Goal: Transaction & Acquisition: Book appointment/travel/reservation

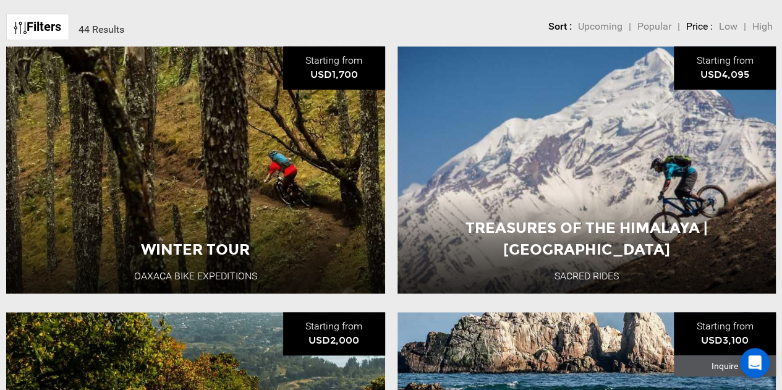
scroll to position [437, 0]
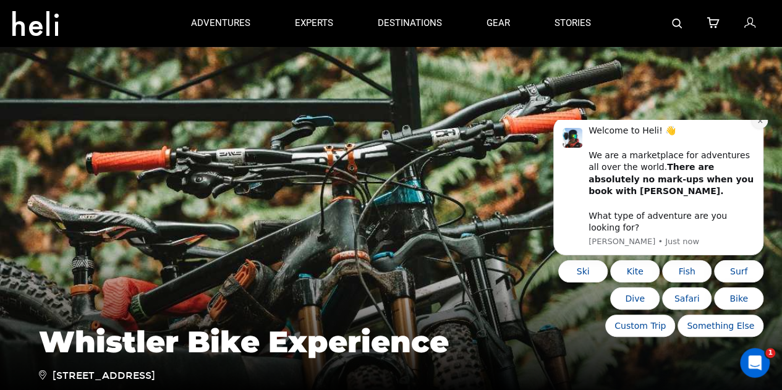
click at [759, 123] on icon "Dismiss notification" at bounding box center [760, 121] width 4 height 4
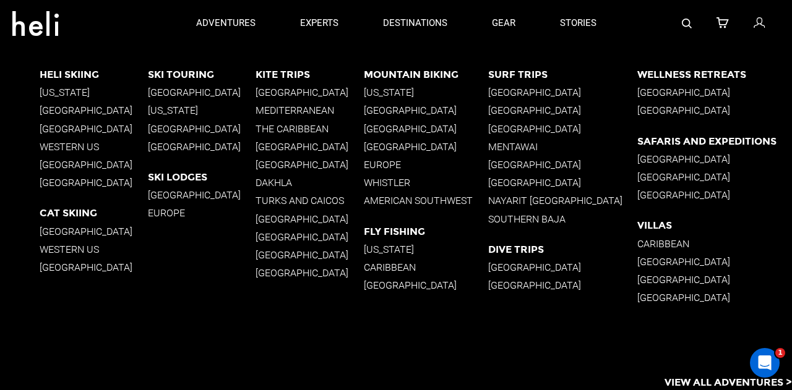
click at [410, 184] on p "Whistler" at bounding box center [426, 183] width 124 height 12
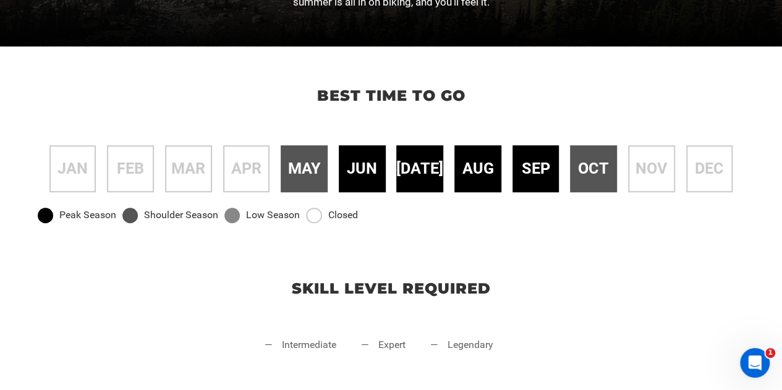
scroll to position [360, 0]
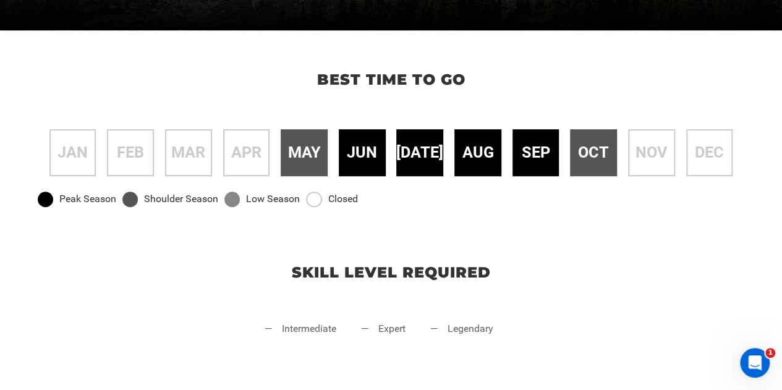
click at [543, 161] on span "sep" at bounding box center [536, 153] width 28 height 22
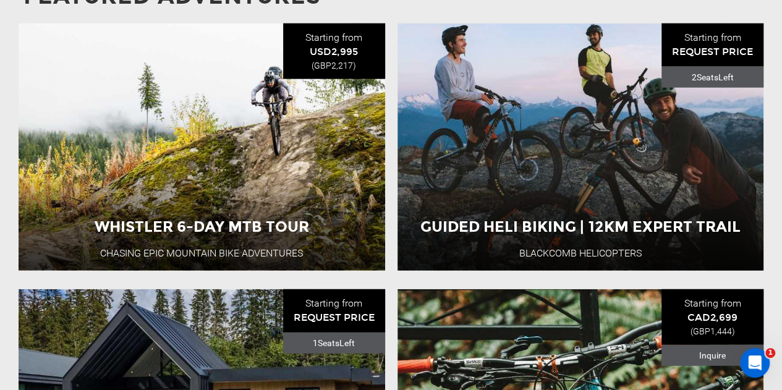
scroll to position [1564, 0]
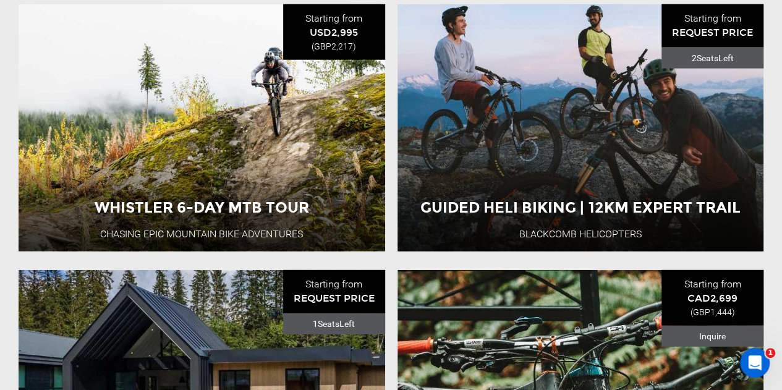
click at [774, 257] on section "Featured Adventures Whistler 6-day MTB Tour Chasing Epic Mountain Bike Adventur…" at bounding box center [391, 299] width 782 height 697
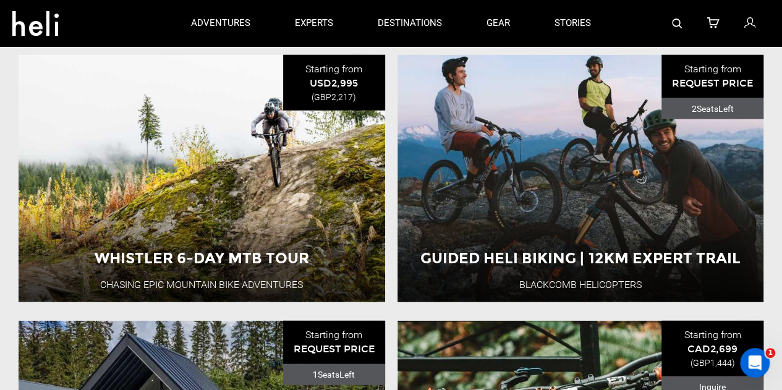
scroll to position [1513, 0]
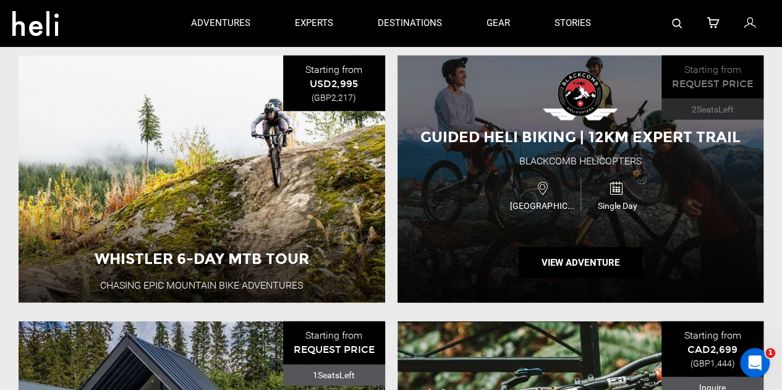
click at [639, 199] on div "Single Day" at bounding box center [617, 195] width 73 height 33
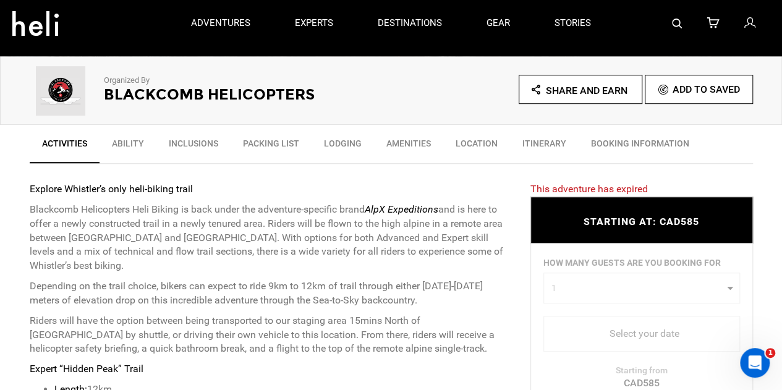
scroll to position [355, 0]
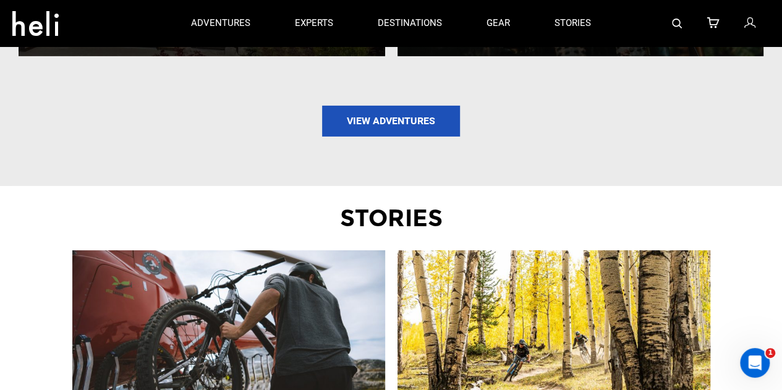
scroll to position [2025, 0]
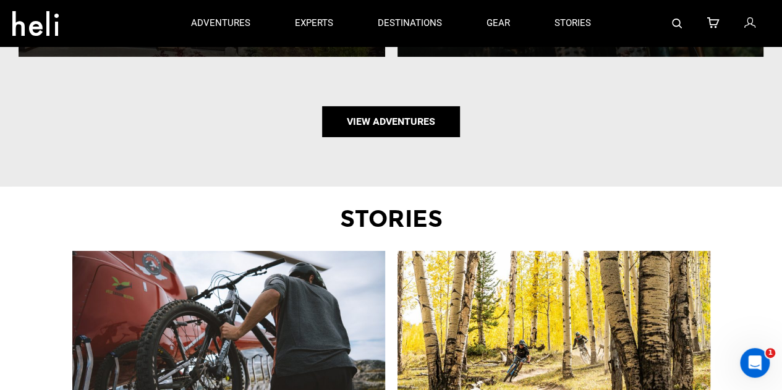
click at [402, 129] on link "View Adventures" at bounding box center [391, 121] width 138 height 31
type input "Bike"
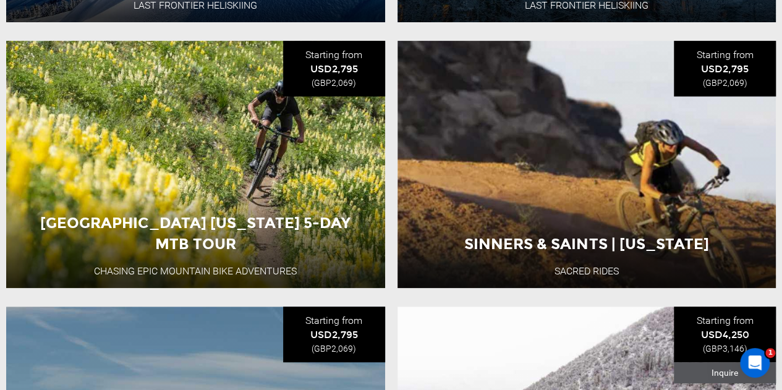
scroll to position [2561, 0]
